Goal: Task Accomplishment & Management: Use online tool/utility

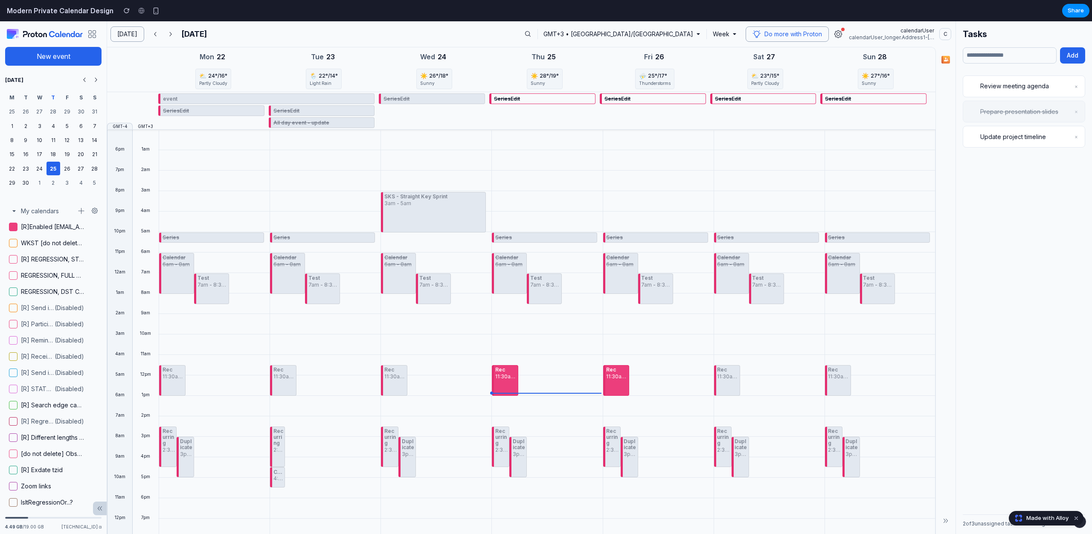
click at [692, 193] on div "Series Calendar 6am - 8am Test 7am - 8:30am Rec 11:30am - 1pm Recurring 2:30pm …" at bounding box center [655, 375] width 107 height 491
click at [504, 360] on div "Series Calendar 6am - 8am Test 7am - 8:30am Rec 11:30am - 1pm Recurring 2:30pm …" at bounding box center [544, 375] width 107 height 491
click at [504, 383] on div "Rec 11:30am - 1pm" at bounding box center [505, 380] width 26 height 31
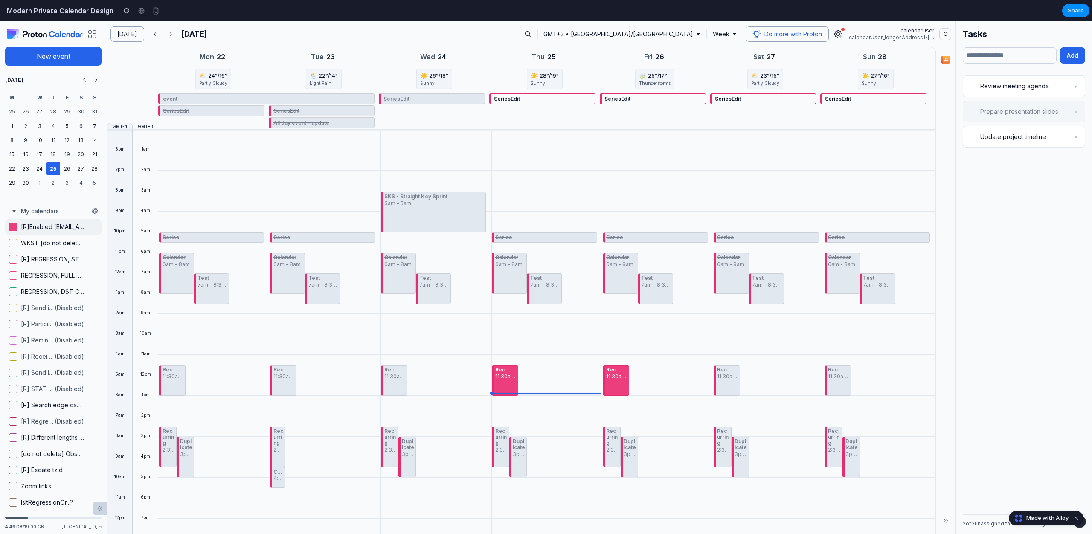
click at [10, 229] on span at bounding box center [13, 227] width 9 height 9
click at [133, 31] on button "[DATE]" at bounding box center [127, 33] width 34 height 15
click at [139, 90] on div at bounding box center [146, 79] width 26 height 26
click at [124, 13] on div "button" at bounding box center [127, 11] width 6 height 6
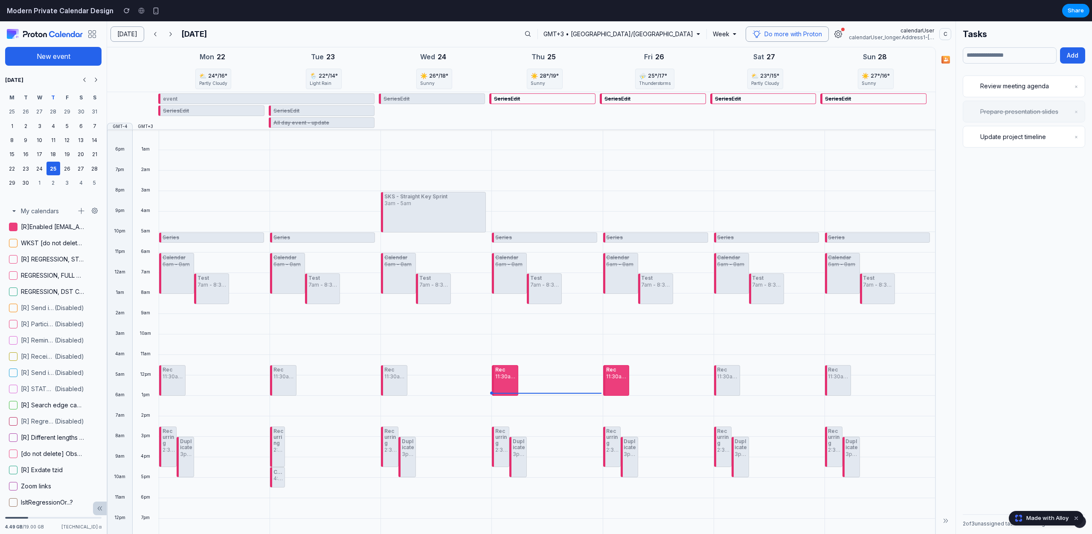
click at [539, 272] on div "Series Calendar 6am - 8am Test 7am - 8:30am Rec 11:30am - 1pm Recurring 2:30pm …" at bounding box center [544, 375] width 107 height 491
click at [1035, 72] on div "Tasks Add Review meeting agenda × Prepare presentation slides × Update project …" at bounding box center [1024, 277] width 137 height 513
click at [1035, 86] on div "Proton Calendar New event [DATE] M T W T F S S 25 26 27 28 29 30 31 1 2 3 4 5 6…" at bounding box center [546, 277] width 1092 height 513
click at [1034, 135] on div "Proton Calendar New event [DATE] M T W T F S S 25 26 27 28 29 30 31 1 2 3 4 5 6…" at bounding box center [546, 277] width 1092 height 513
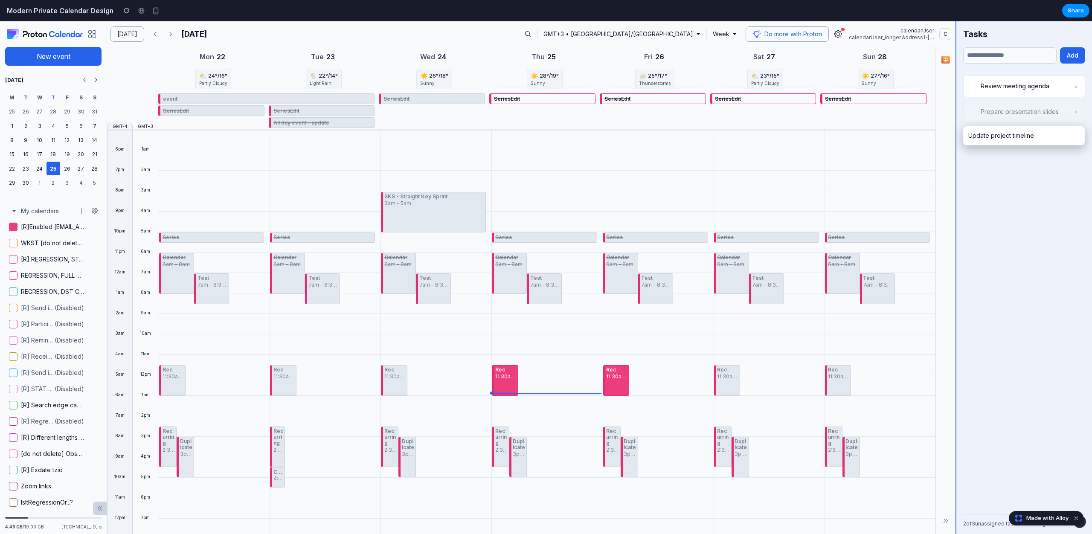
click at [1034, 135] on div "Proton Calendar New event [DATE] M T W T F S S 25 26 27 28 29 30 31 1 2 3 4 5 6…" at bounding box center [546, 277] width 1092 height 513
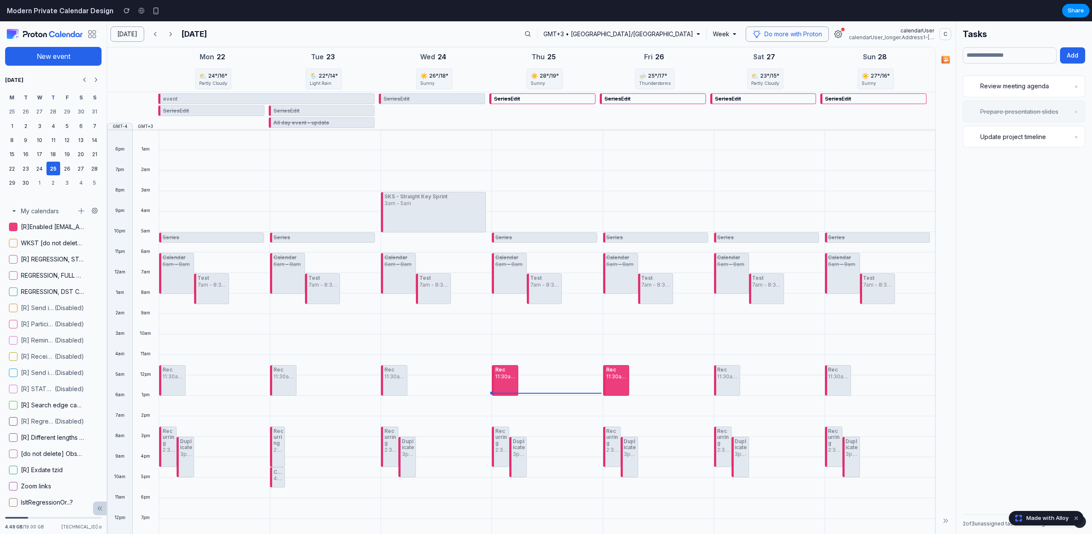
click at [1083, 53] on button "Add" at bounding box center [1072, 55] width 25 height 16
click at [1074, 54] on button "Add" at bounding box center [1072, 55] width 25 height 16
click at [973, 54] on input "text" at bounding box center [1010, 55] width 94 height 16
